Goal: Information Seeking & Learning: Learn about a topic

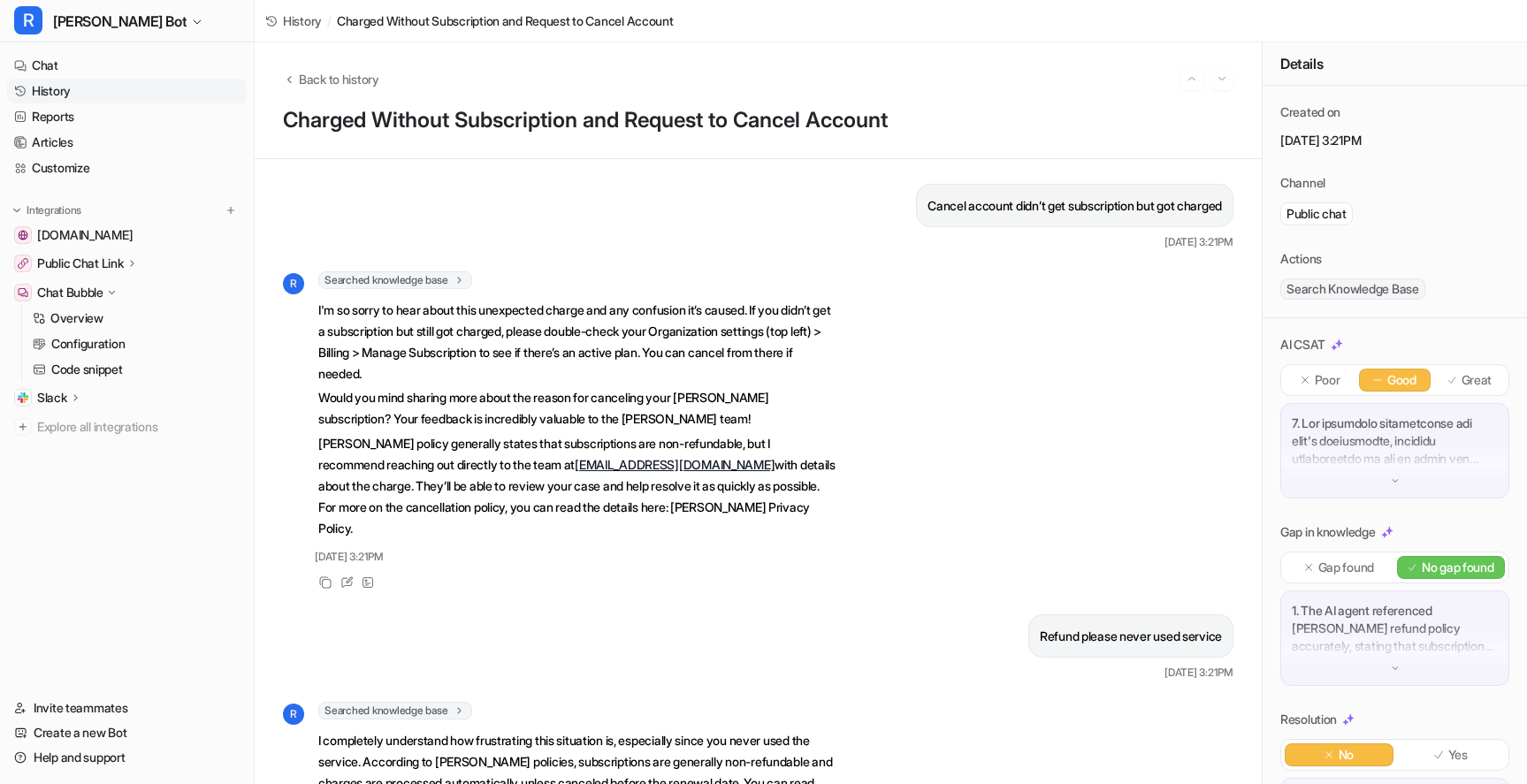
click at [116, 93] on link "History" at bounding box center [126, 90] width 239 height 25
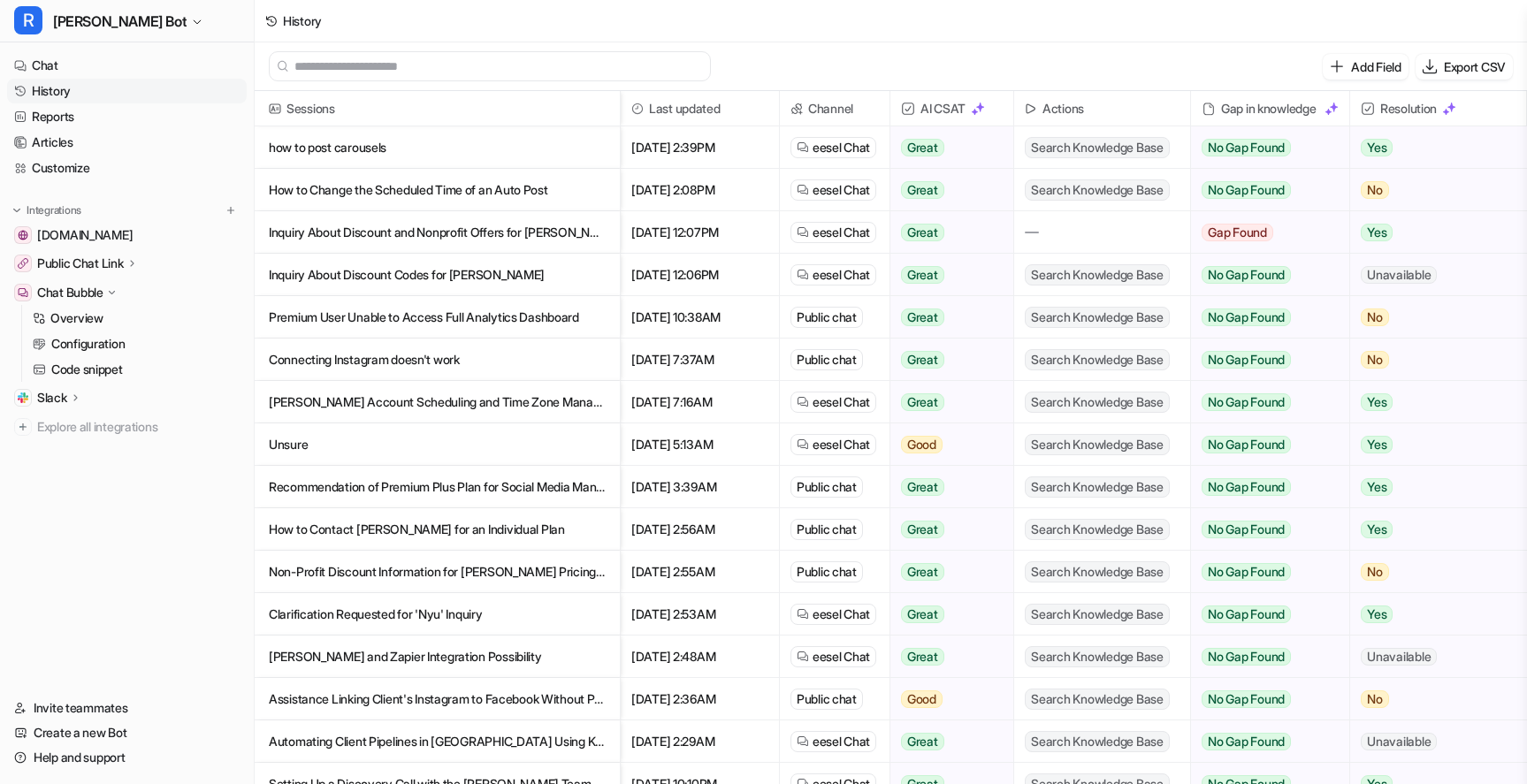
click at [415, 150] on p "how to post carousels" at bounding box center [437, 147] width 337 height 43
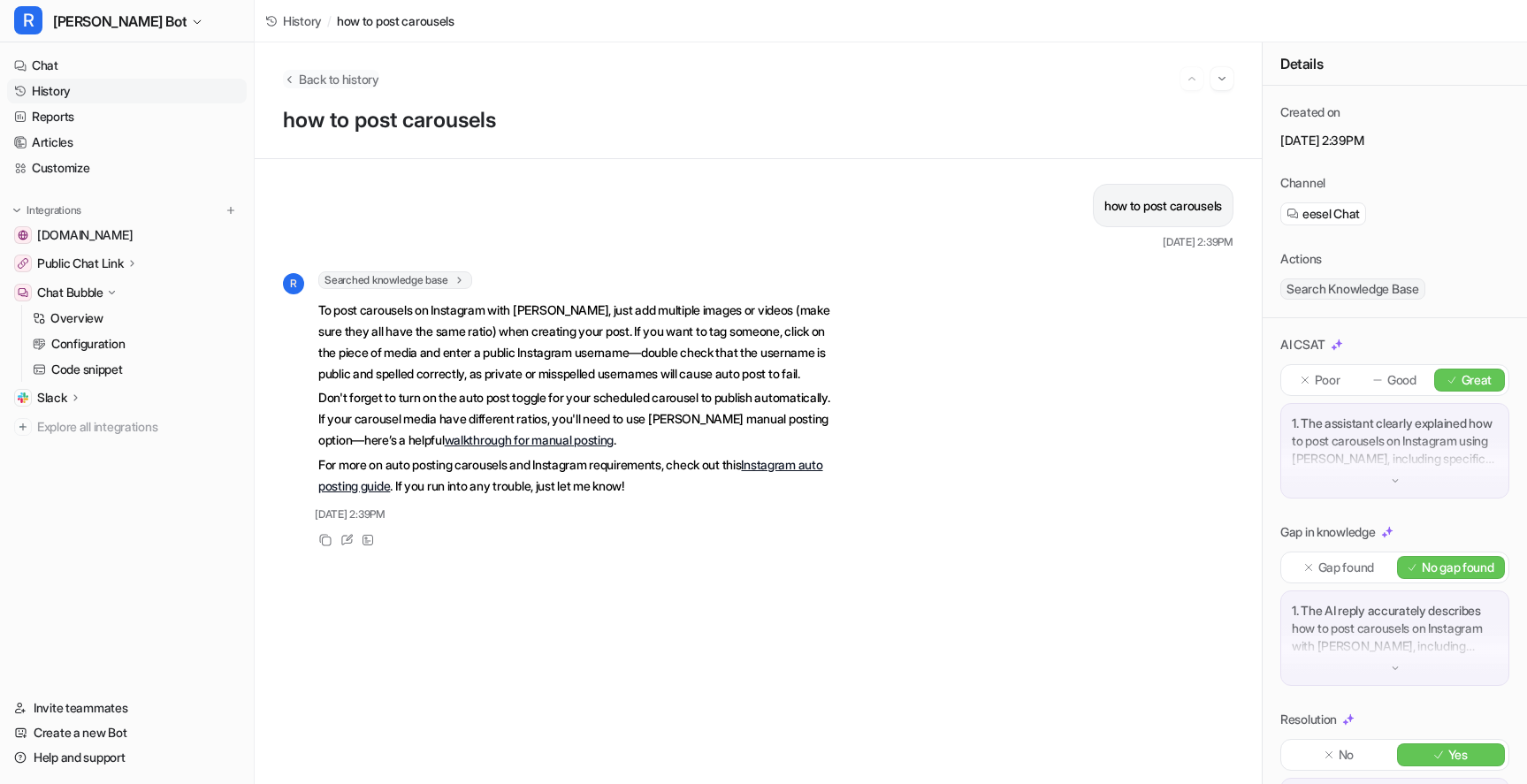
click at [310, 84] on span "Back to history" at bounding box center [339, 79] width 80 height 18
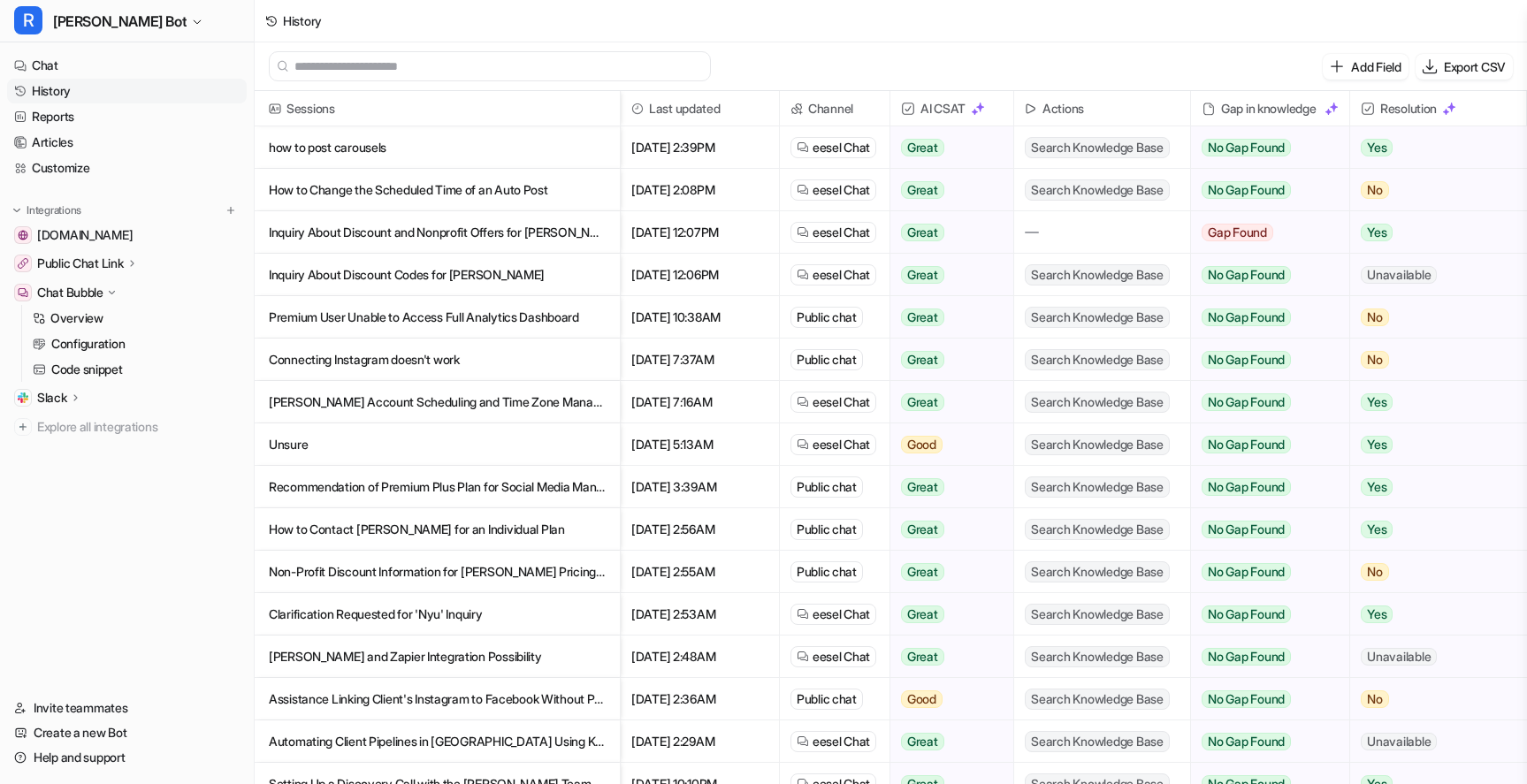
click at [372, 252] on p "Inquiry About Discount and Nonprofit Offers for [PERSON_NAME]" at bounding box center [437, 232] width 337 height 43
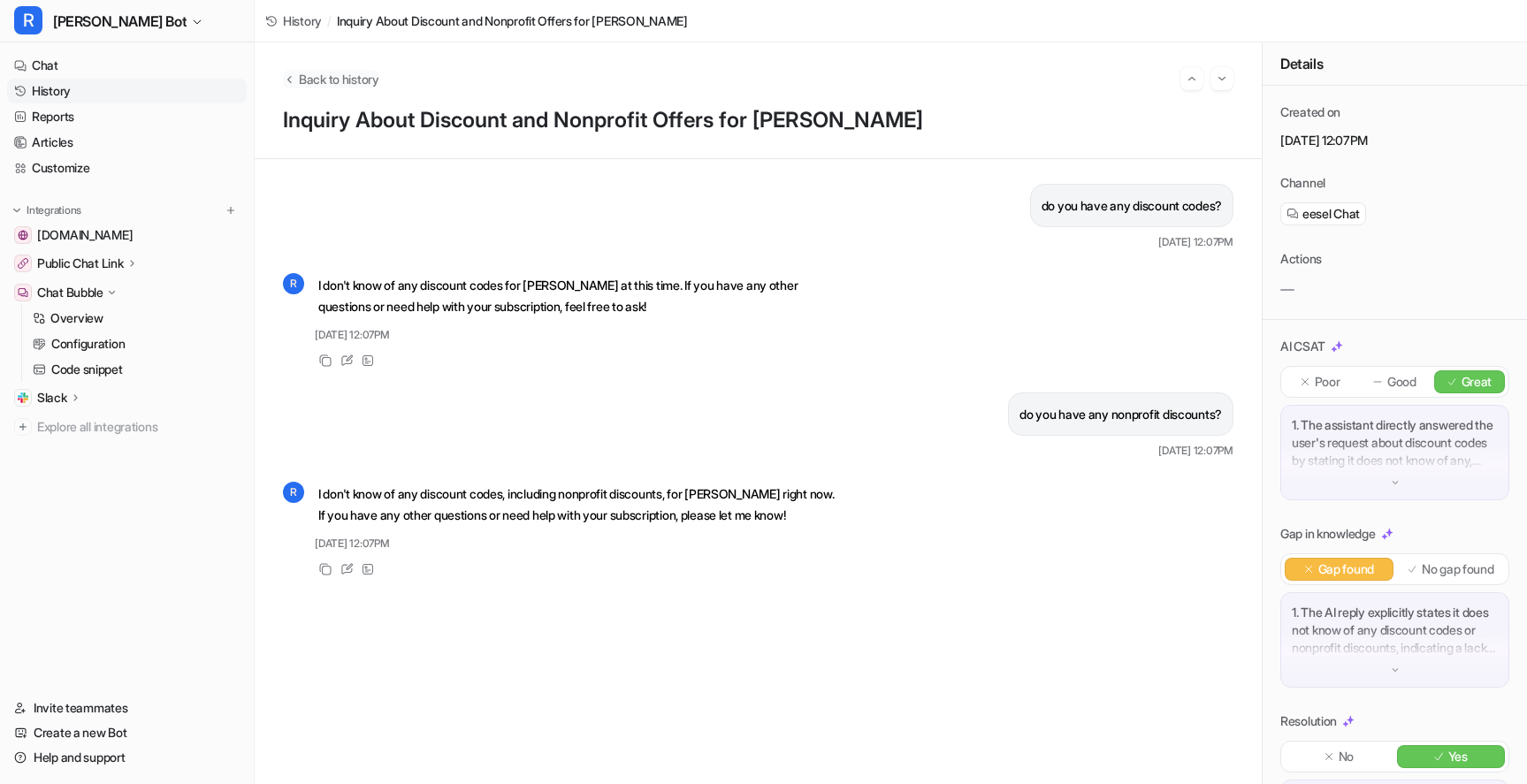
click at [340, 78] on span "Back to history" at bounding box center [339, 79] width 80 height 18
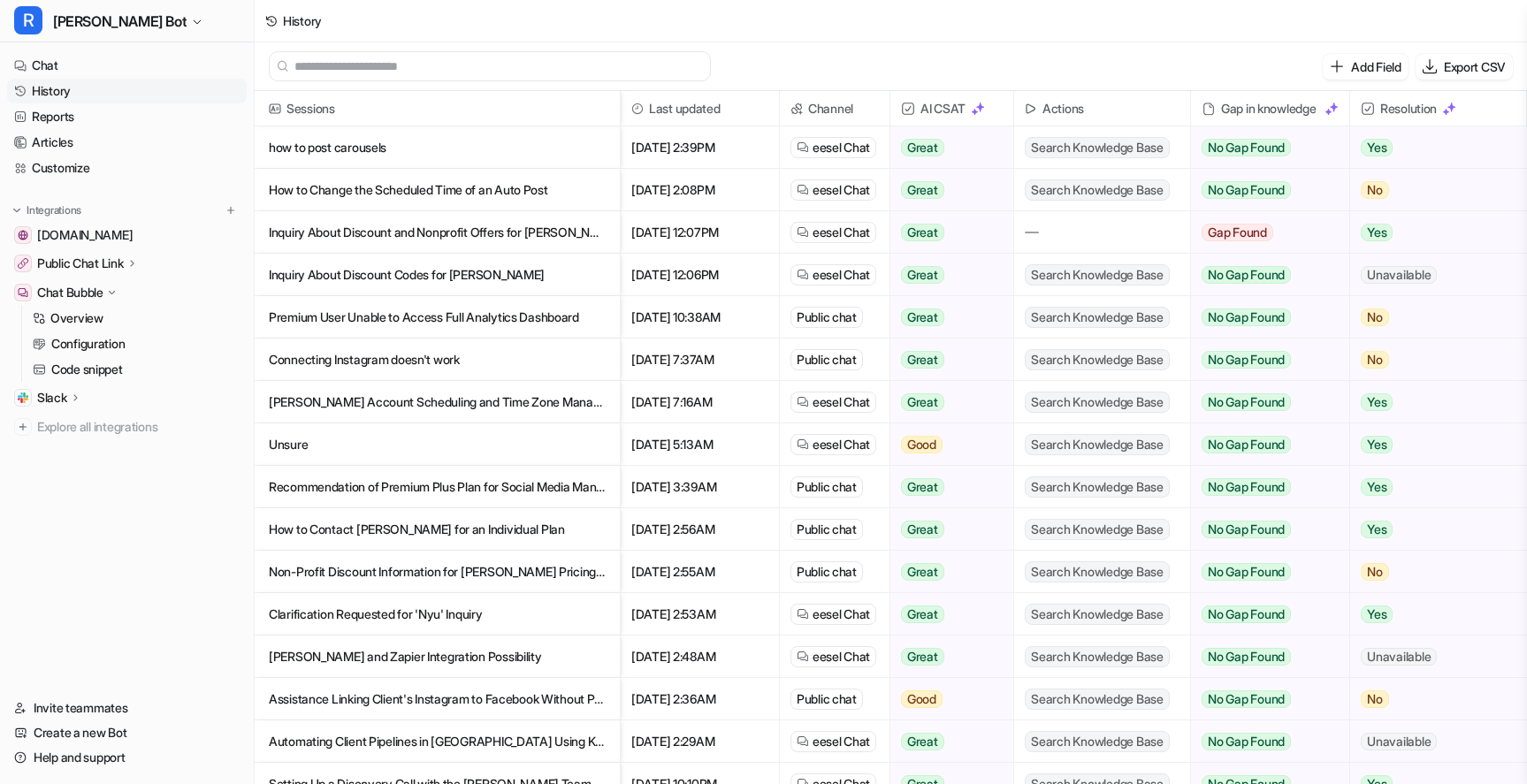
click at [340, 361] on p "Connecting Instagram doesn't work" at bounding box center [437, 359] width 337 height 43
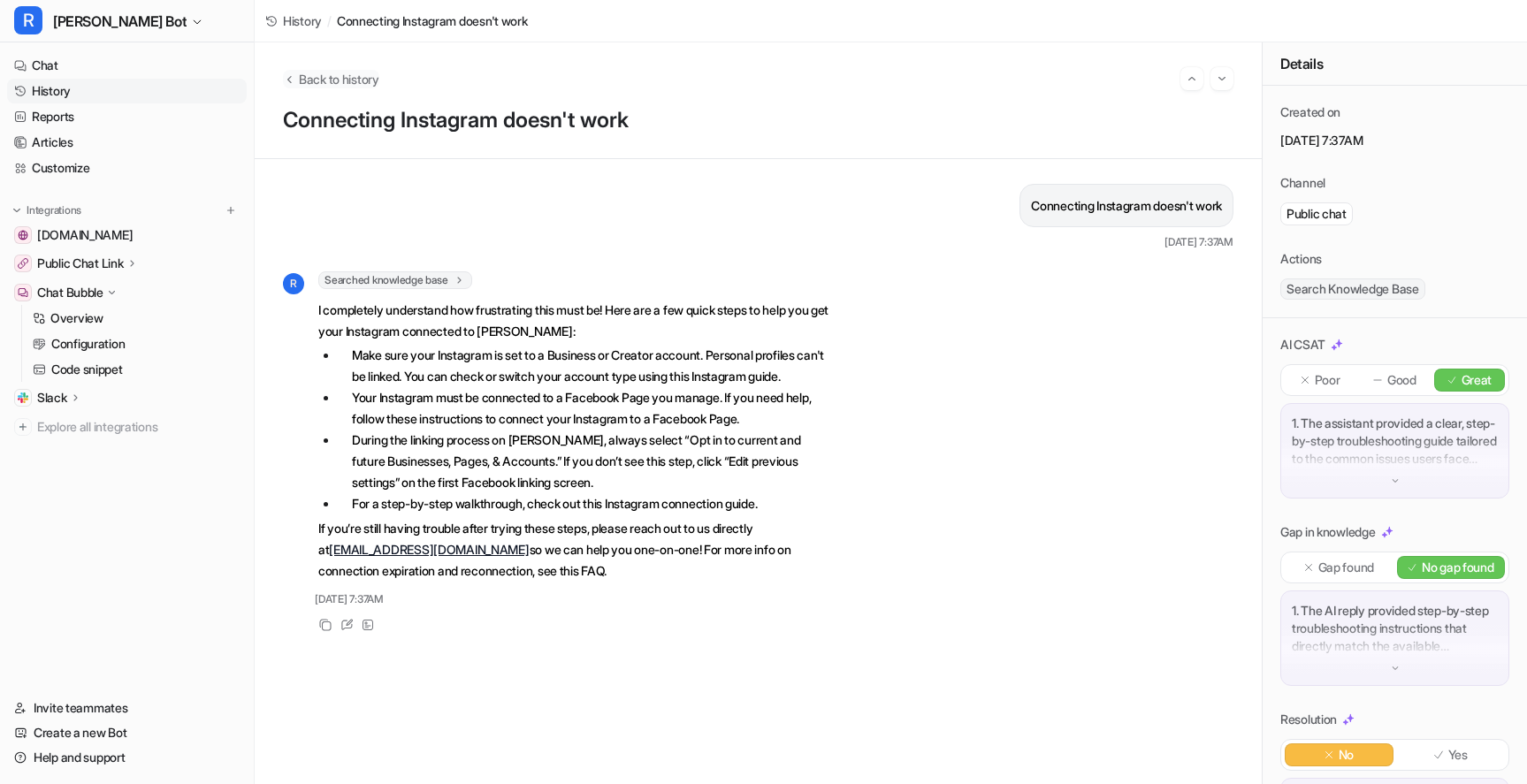
click at [349, 71] on span "Back to history" at bounding box center [339, 79] width 80 height 18
